Goal: Task Accomplishment & Management: Manage account settings

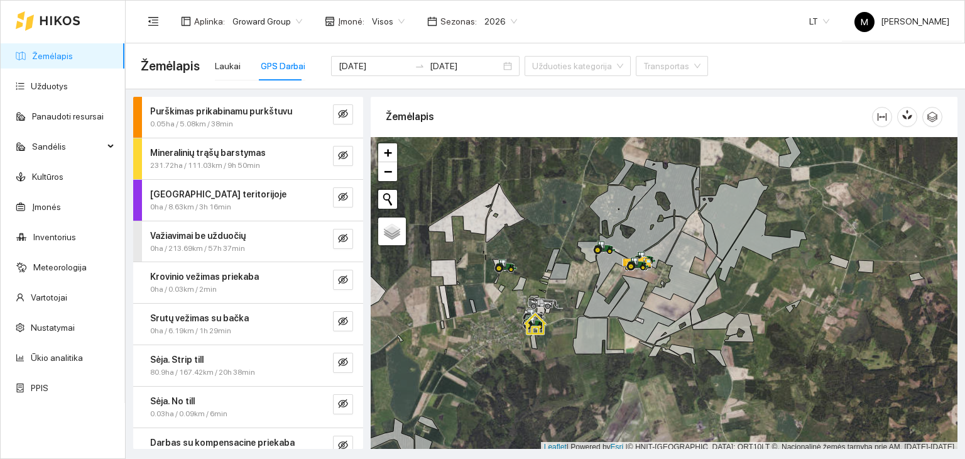
scroll to position [60, 0]
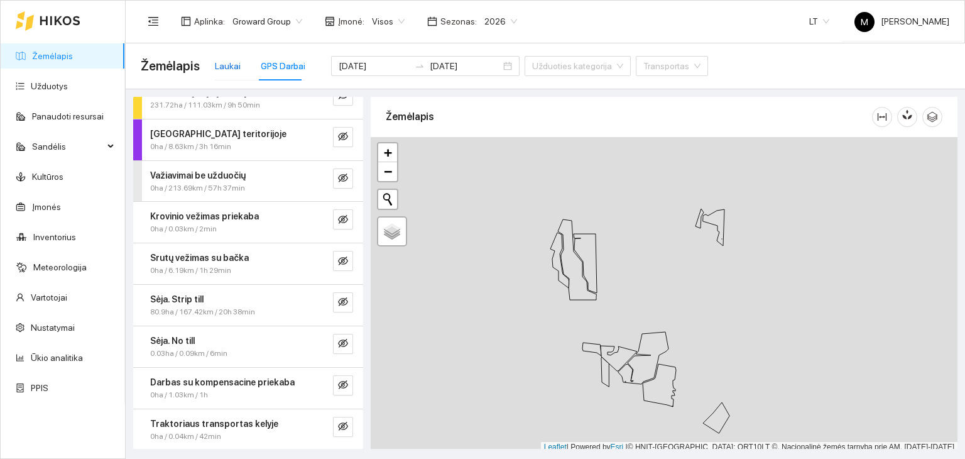
click at [228, 71] on div "Laukai" at bounding box center [228, 66] width 26 height 14
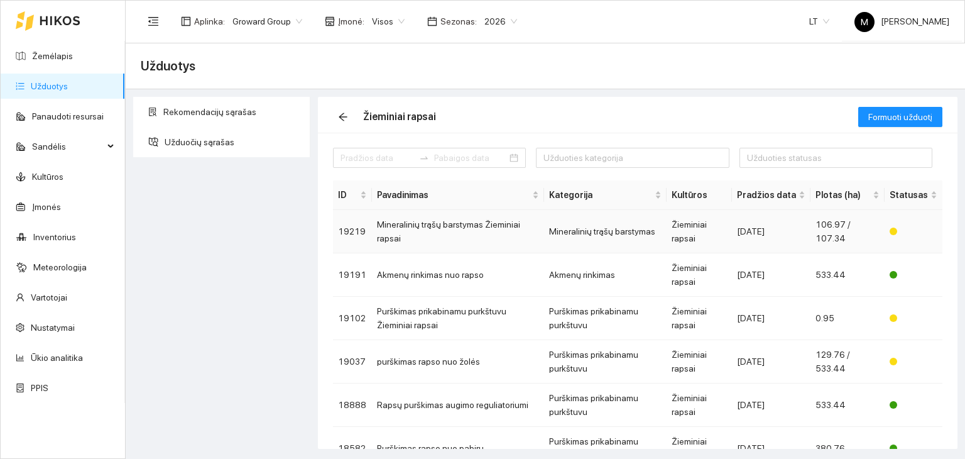
click at [440, 232] on td "Mineralinių trąšų barstymas Žieminiai rapsai" at bounding box center [458, 231] width 172 height 43
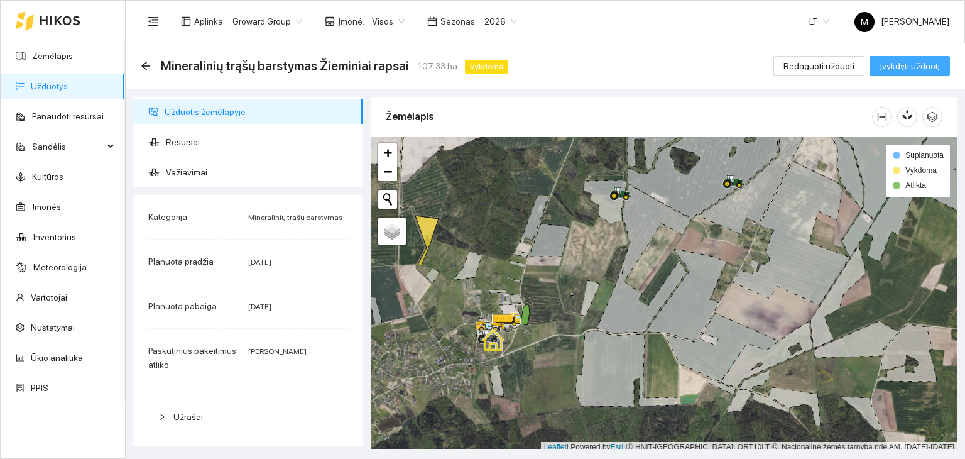
click at [894, 68] on span "Įvykdyti užduotį" at bounding box center [909, 66] width 60 height 14
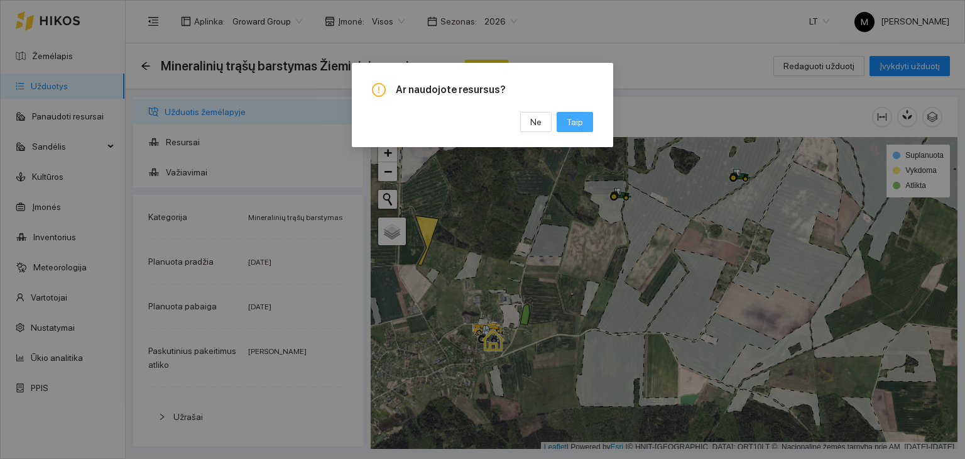
click at [579, 126] on span "Taip" at bounding box center [575, 122] width 16 height 14
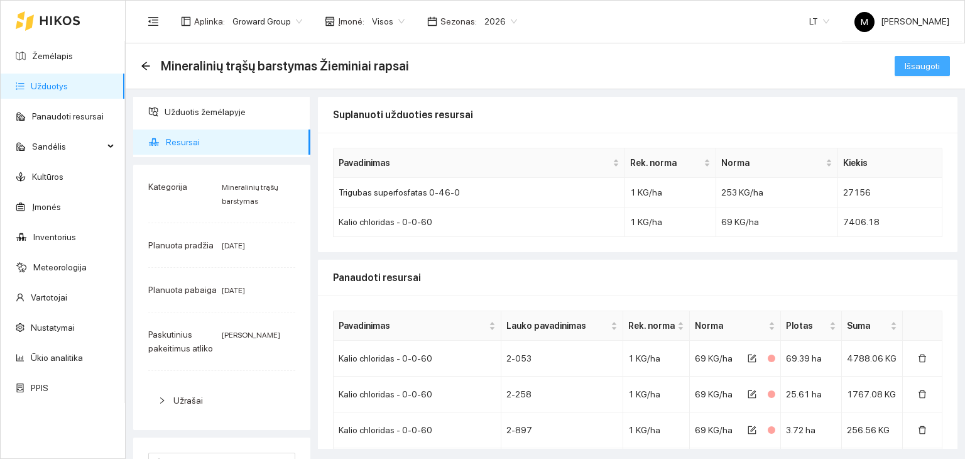
click at [921, 63] on span "Išsaugoti" at bounding box center [922, 66] width 35 height 14
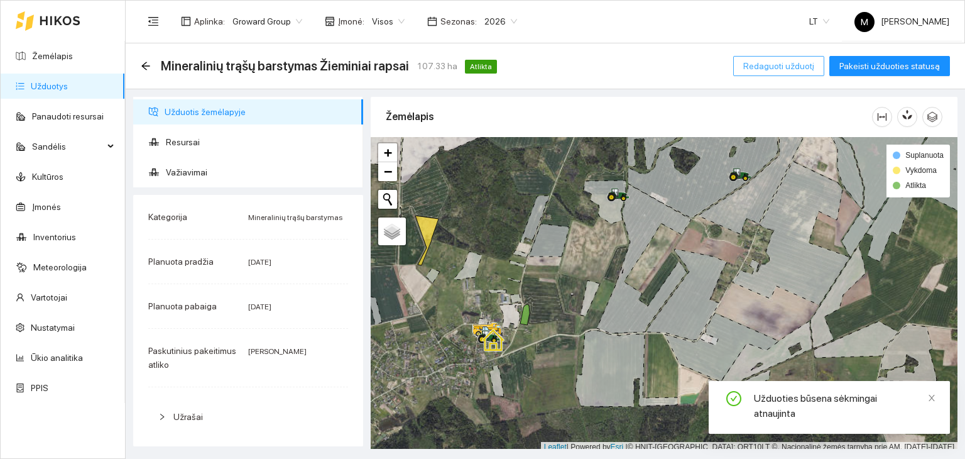
click at [754, 68] on span "Redaguoti užduotį" at bounding box center [778, 66] width 71 height 14
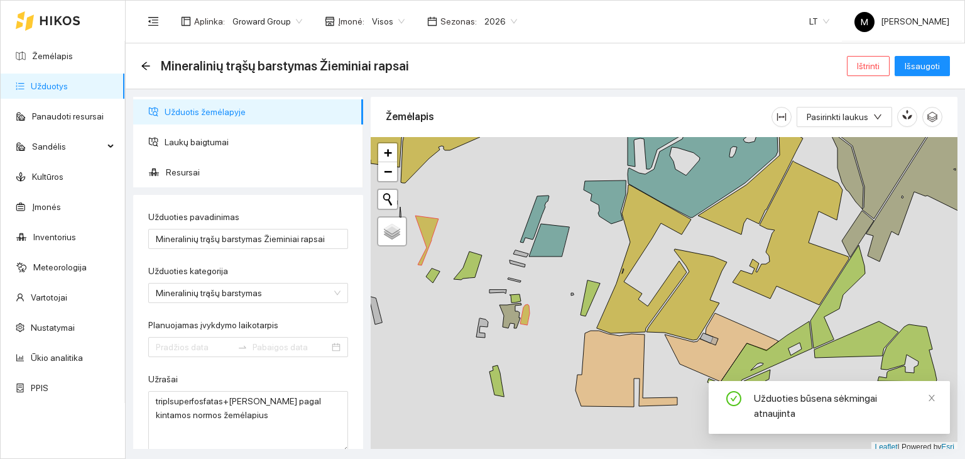
type input "[DATE]"
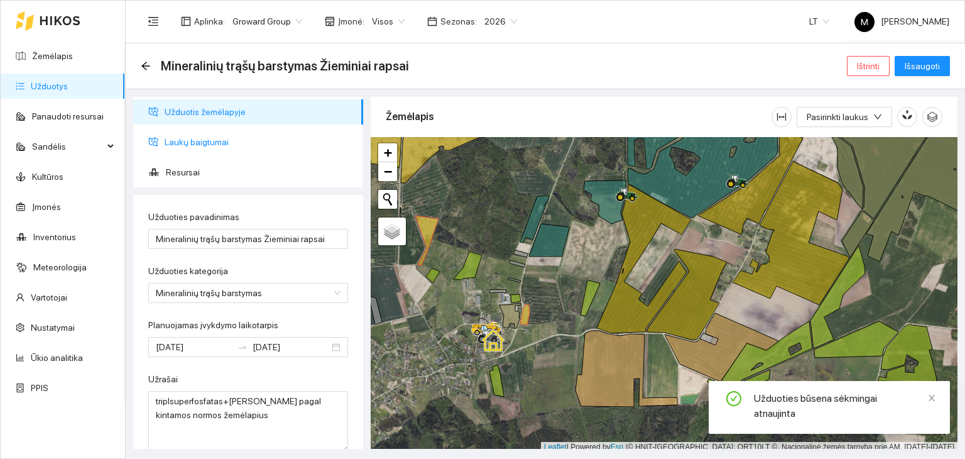
click at [203, 143] on span "Laukų baigtumai" at bounding box center [259, 141] width 188 height 25
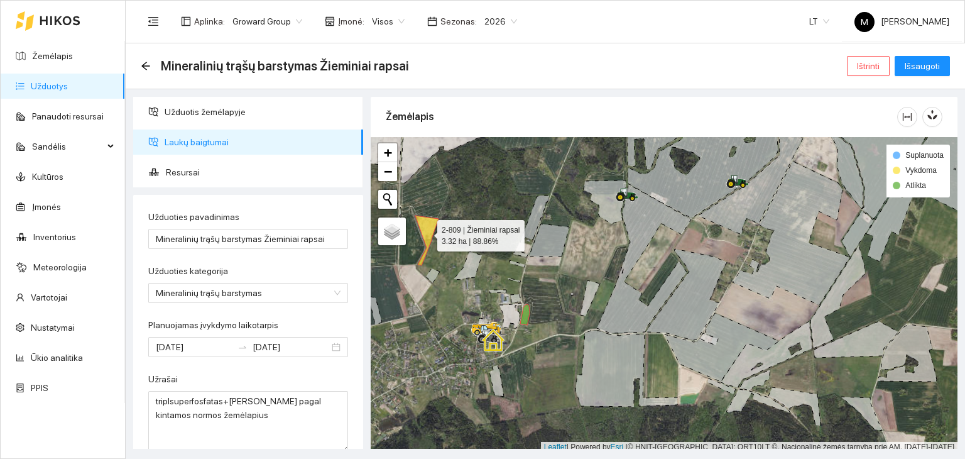
click at [426, 232] on icon at bounding box center [426, 240] width 23 height 50
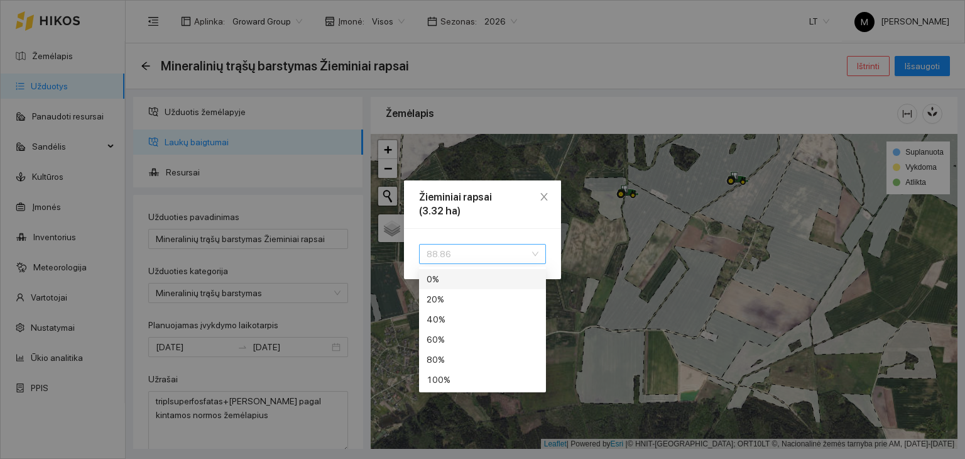
click at [445, 256] on span "88.86" at bounding box center [483, 253] width 112 height 19
click at [444, 382] on div "100 %" at bounding box center [483, 380] width 112 height 14
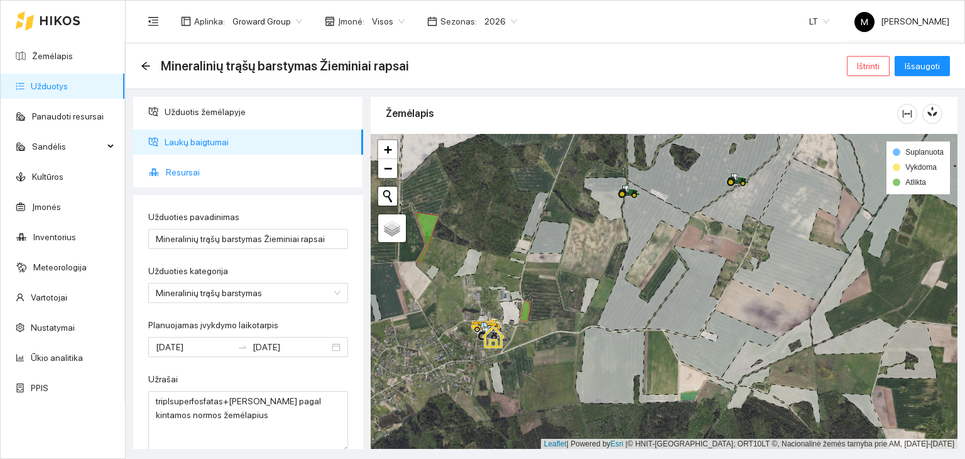
click at [217, 173] on span "Resursai" at bounding box center [259, 172] width 187 height 25
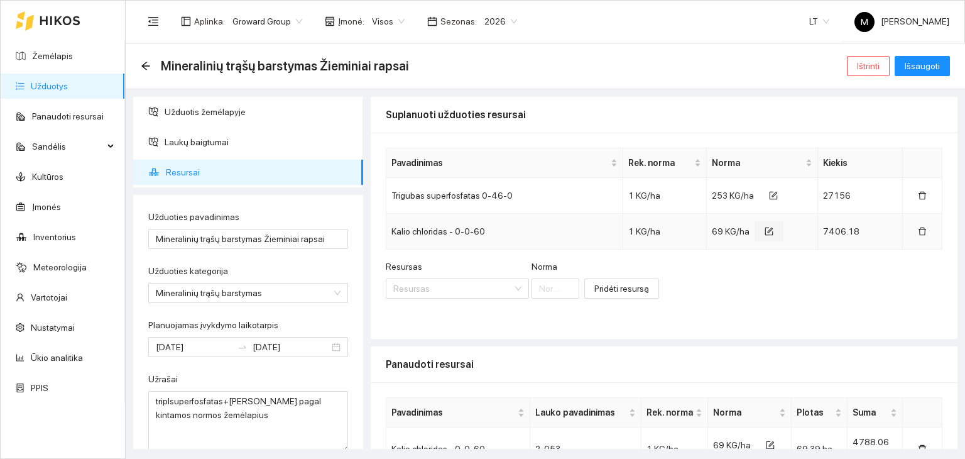
click at [768, 231] on icon "form" at bounding box center [771, 230] width 6 height 6
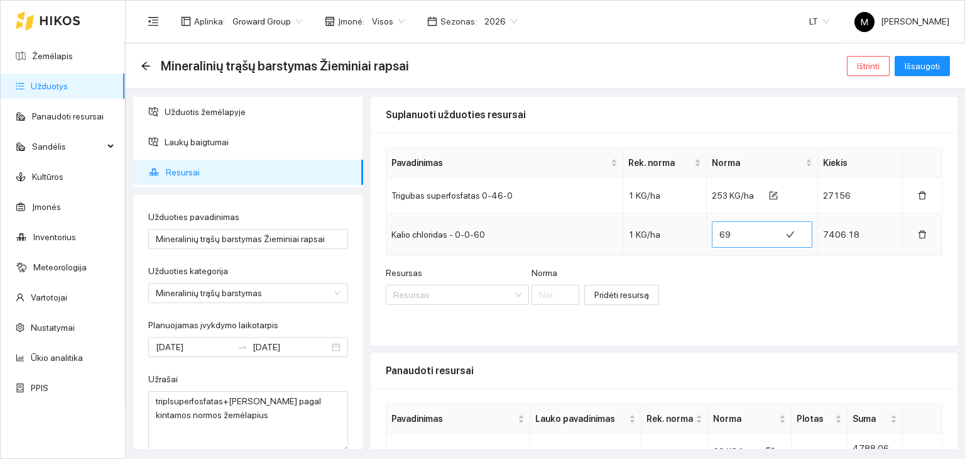
click at [733, 233] on input "69" at bounding box center [746, 234] width 54 height 20
type input "66.2"
click at [772, 195] on icon "form" at bounding box center [775, 195] width 6 height 6
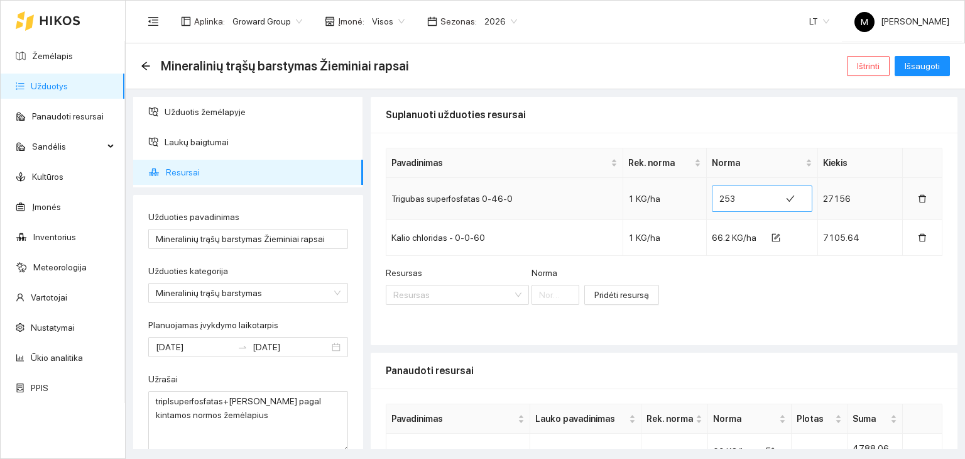
click at [732, 195] on input "253" at bounding box center [746, 198] width 54 height 20
type input "243"
click at [935, 67] on span "Išsaugoti" at bounding box center [922, 66] width 35 height 14
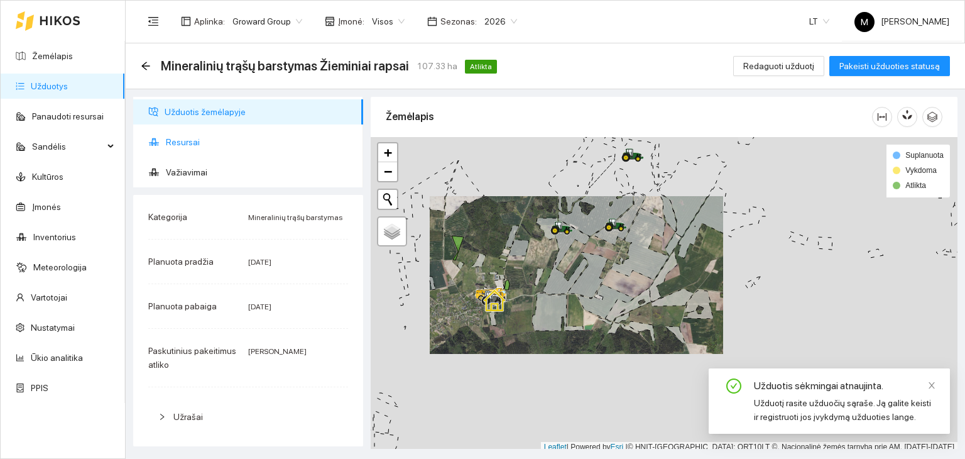
click at [208, 146] on span "Resursai" at bounding box center [259, 141] width 187 height 25
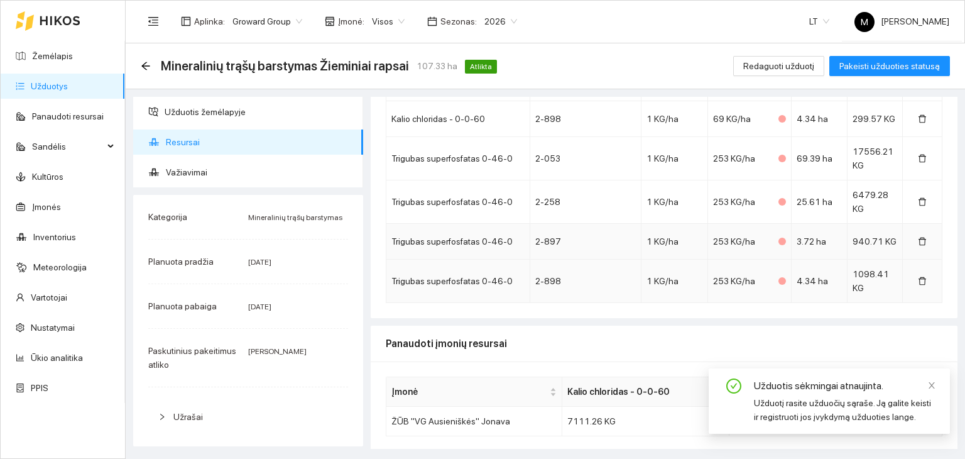
scroll to position [362, 0]
click at [791, 66] on span "Redaguoti užduotį" at bounding box center [778, 66] width 71 height 14
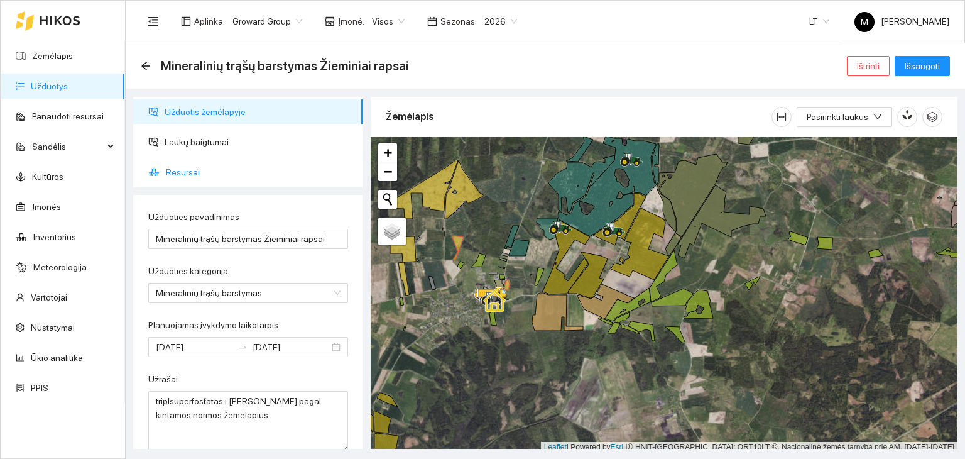
click at [186, 165] on span "Resursai" at bounding box center [259, 172] width 187 height 25
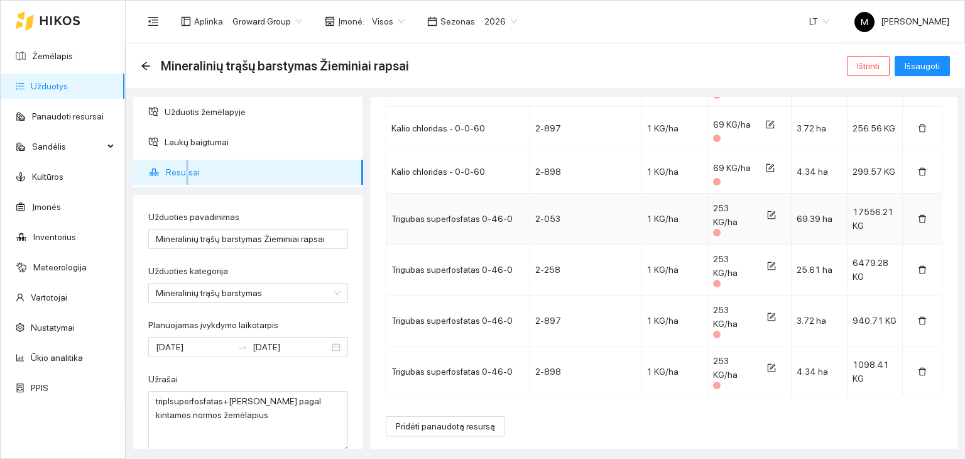
scroll to position [407, 0]
click at [429, 419] on span "Pridėti panaudotą resursą" at bounding box center [445, 426] width 99 height 14
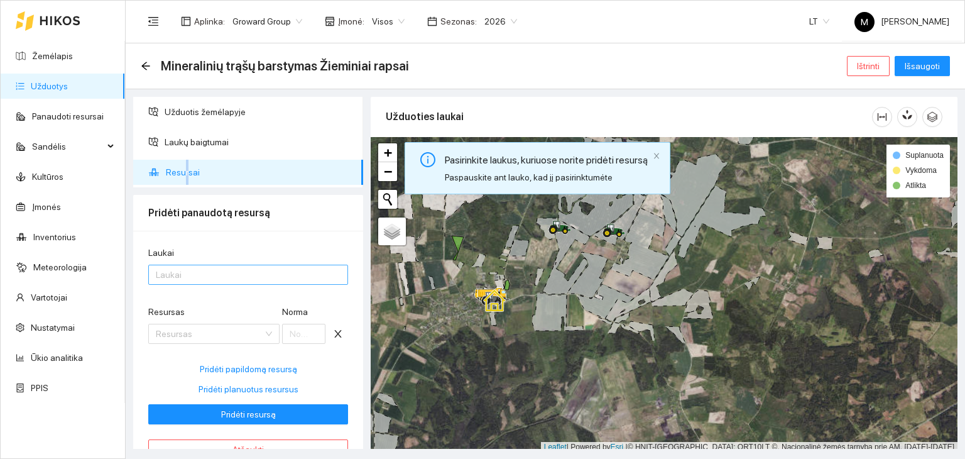
click at [194, 270] on div at bounding box center [241, 274] width 181 height 15
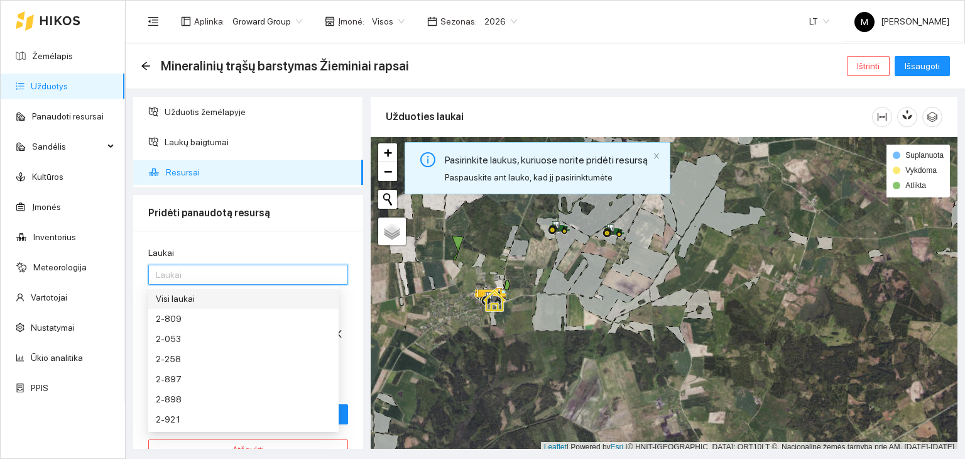
click at [210, 305] on div "Visi laukai" at bounding box center [243, 298] width 175 height 14
click at [269, 246] on div "Laukai" at bounding box center [248, 255] width 200 height 19
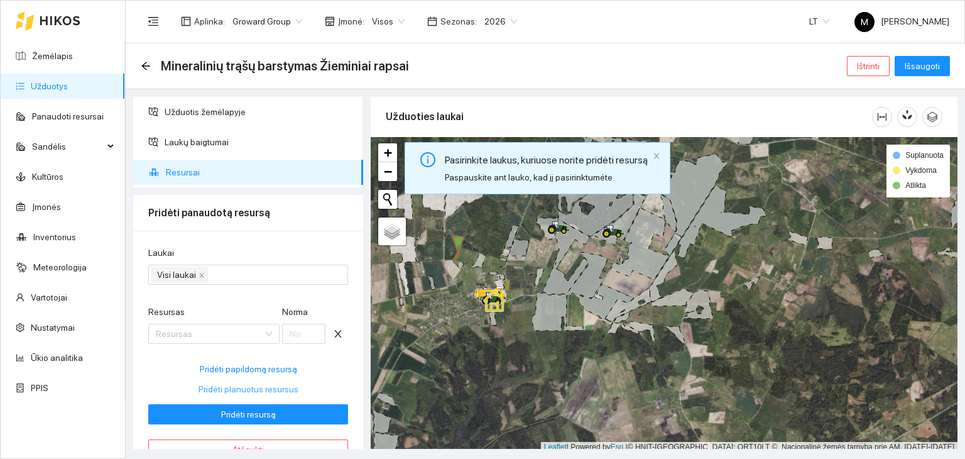
click at [229, 387] on span "Pridėti planuotus resursus" at bounding box center [249, 389] width 100 height 14
type input "66.2"
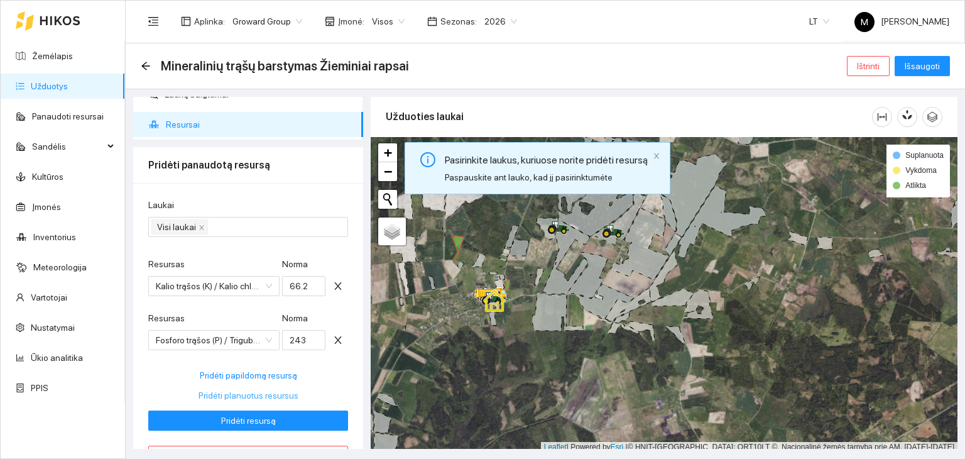
scroll to position [83, 0]
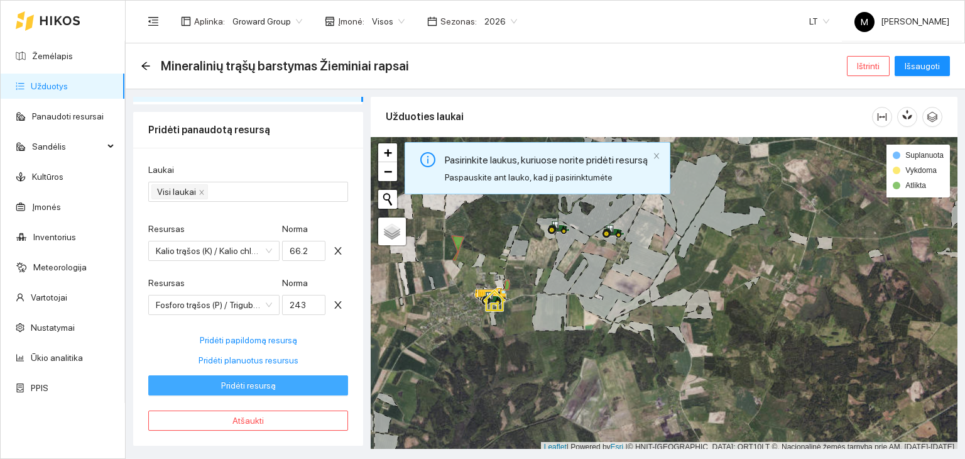
click at [237, 388] on span "Pridėti resursą" at bounding box center [248, 385] width 55 height 14
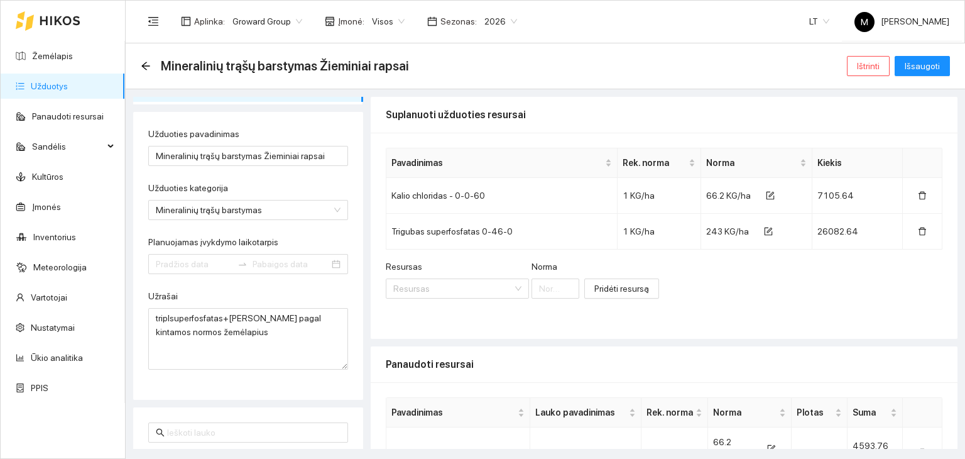
type input "[DATE]"
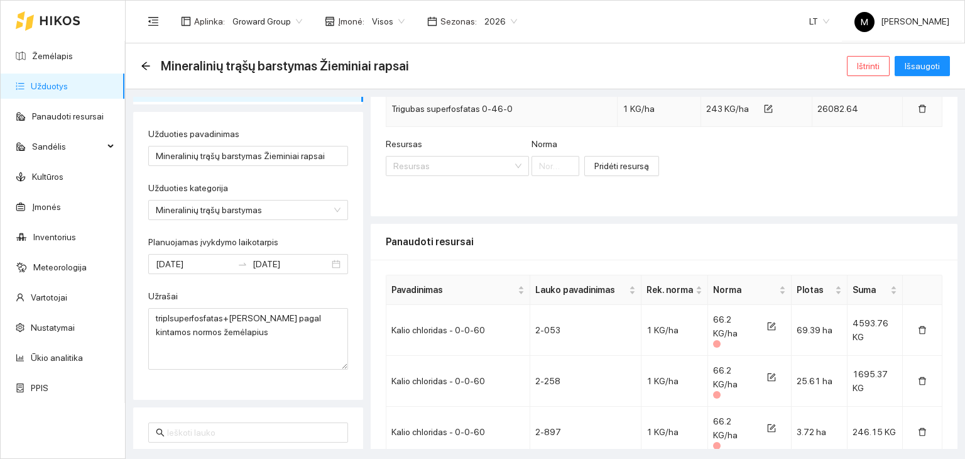
scroll to position [126, 0]
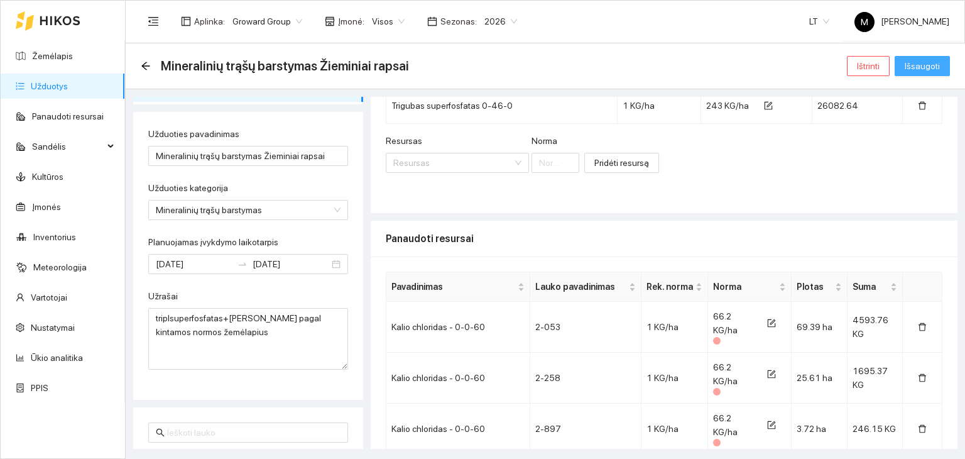
click at [928, 70] on span "Išsaugoti" at bounding box center [922, 66] width 35 height 14
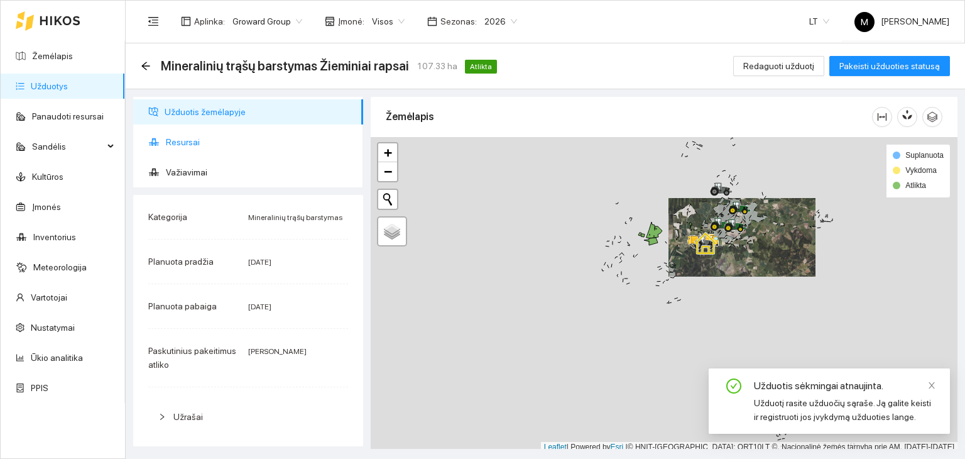
click at [221, 146] on span "Resursai" at bounding box center [259, 141] width 187 height 25
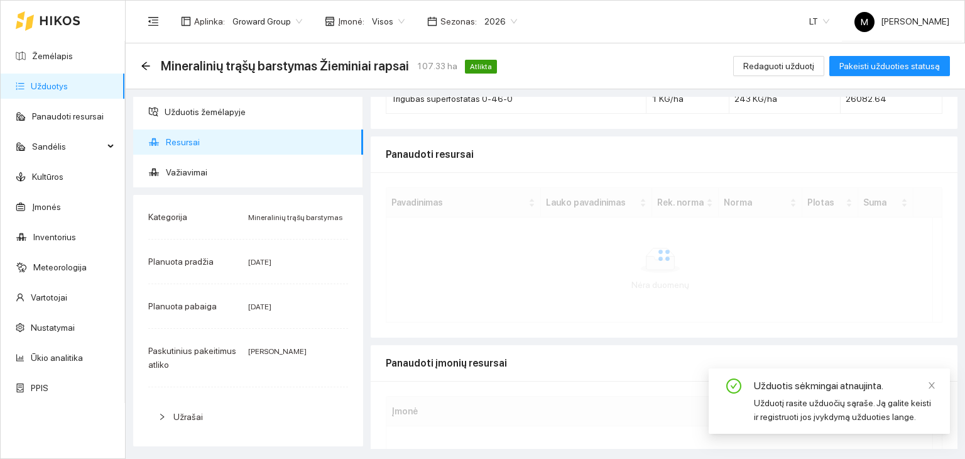
scroll to position [219, 0]
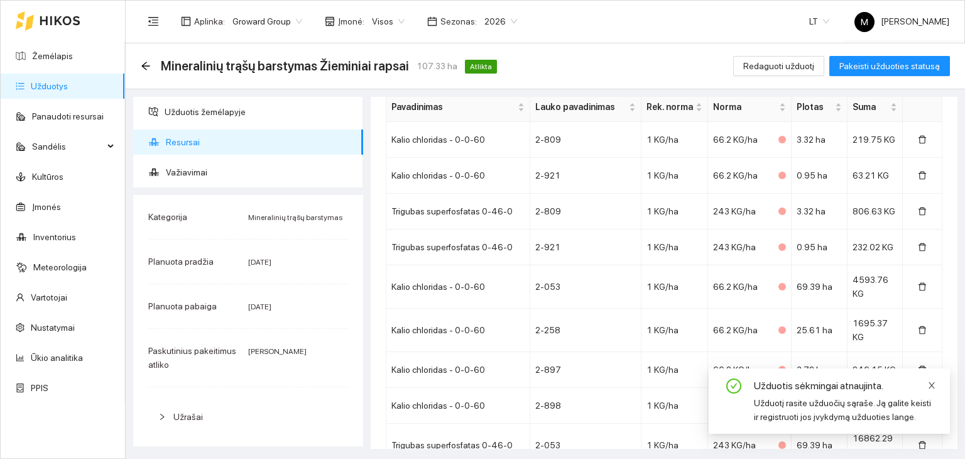
click at [930, 385] on icon "close" at bounding box center [931, 385] width 9 height 9
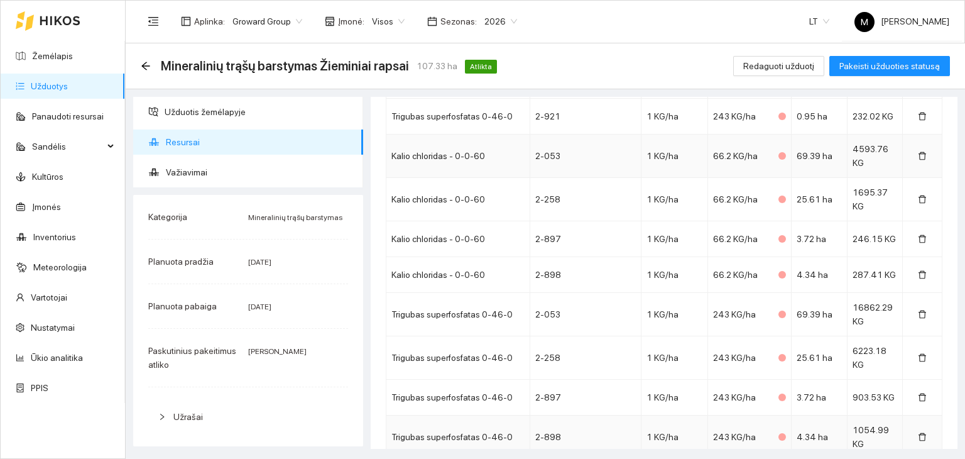
scroll to position [505, 0]
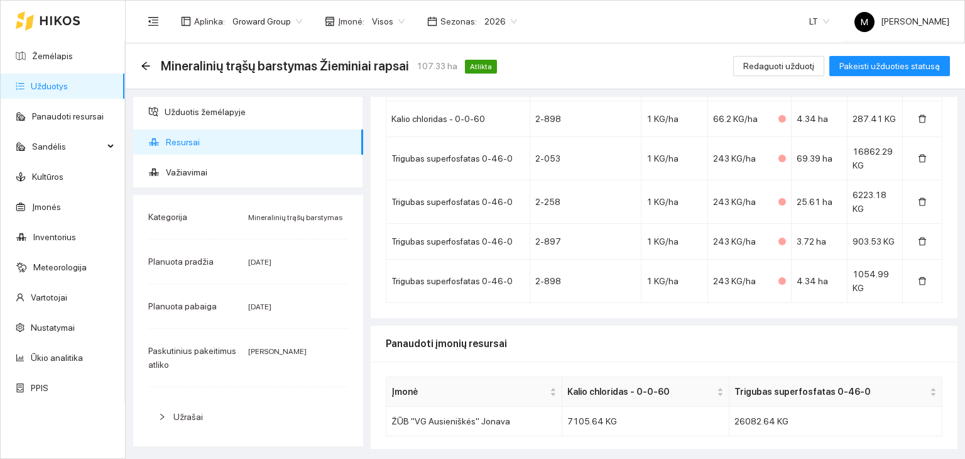
click at [31, 87] on link "Užduotys" at bounding box center [49, 86] width 37 height 10
